Goal: Transaction & Acquisition: Purchase product/service

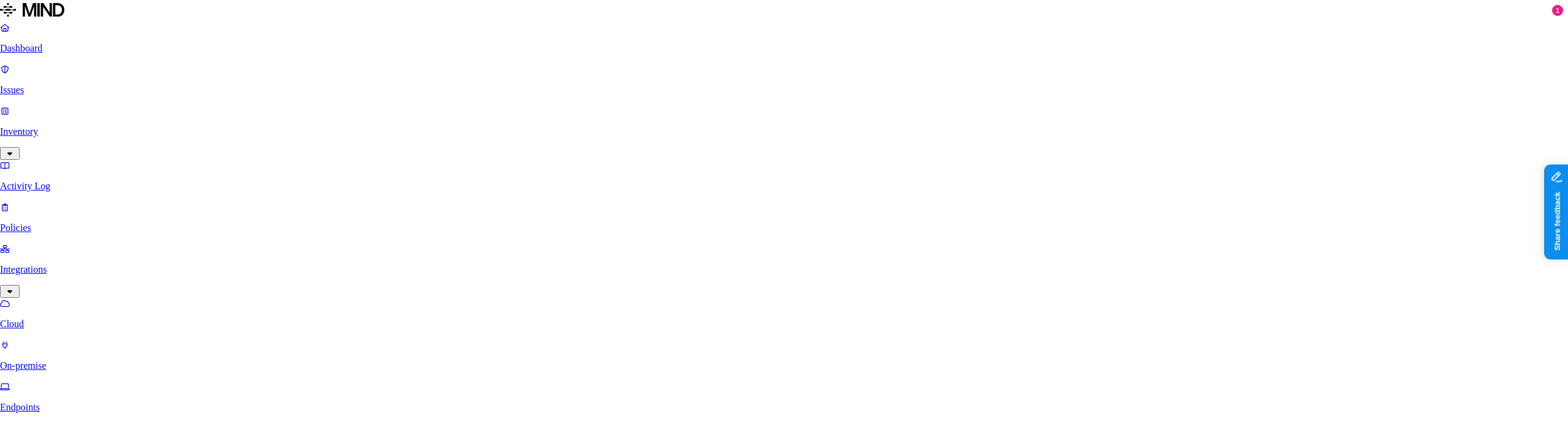
scroll to position [276, 0]
click at [39, 89] on p "Issues" at bounding box center [783, 95] width 1558 height 11
drag, startPoint x: 55, startPoint y: 104, endPoint x: 83, endPoint y: 104, distance: 28.0
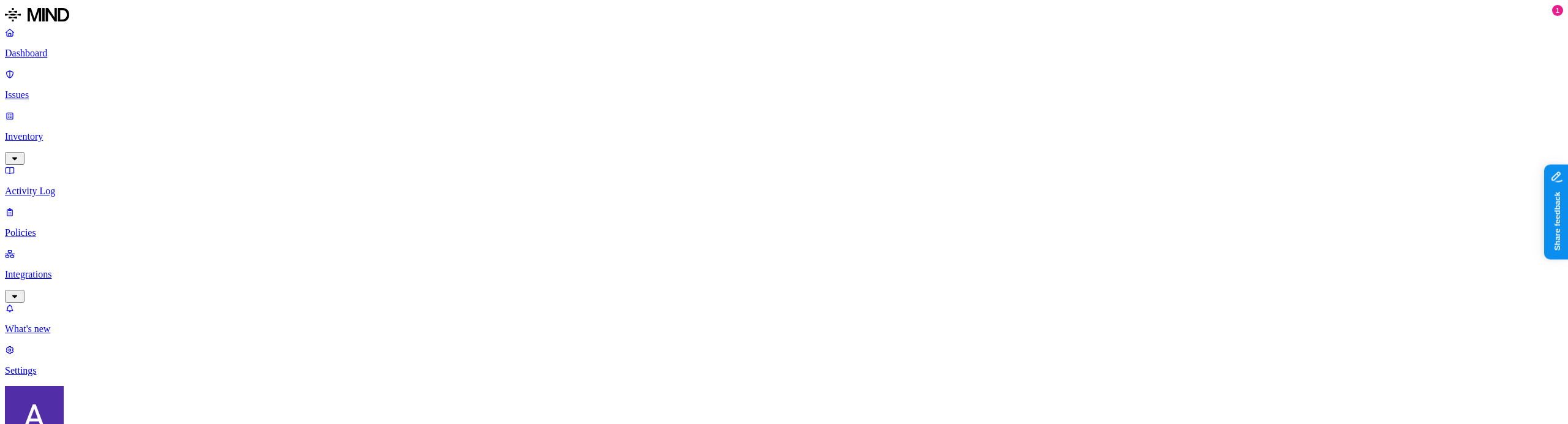
click at [55, 131] on p "Inventory" at bounding box center [783, 137] width 1558 height 11
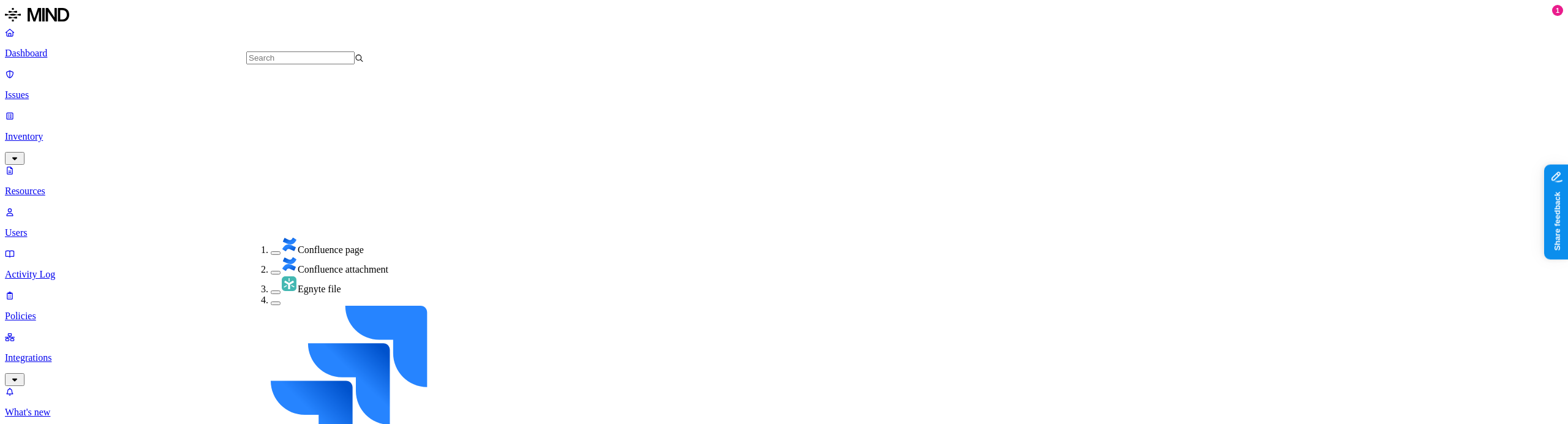
scroll to position [244, 0]
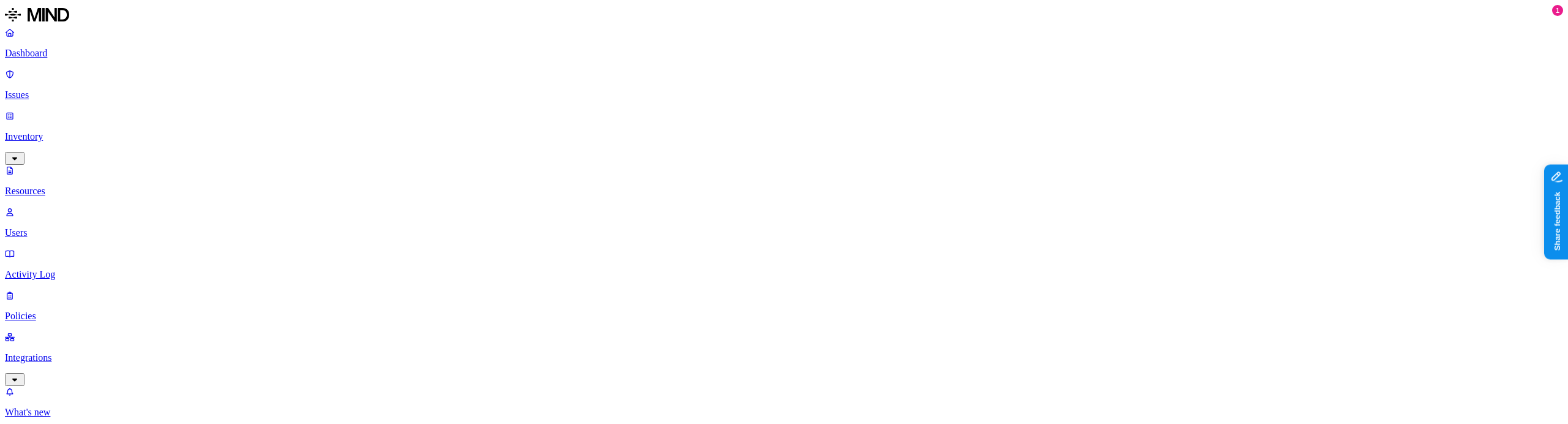
scroll to position [430, 0]
